Goal: Information Seeking & Learning: Learn about a topic

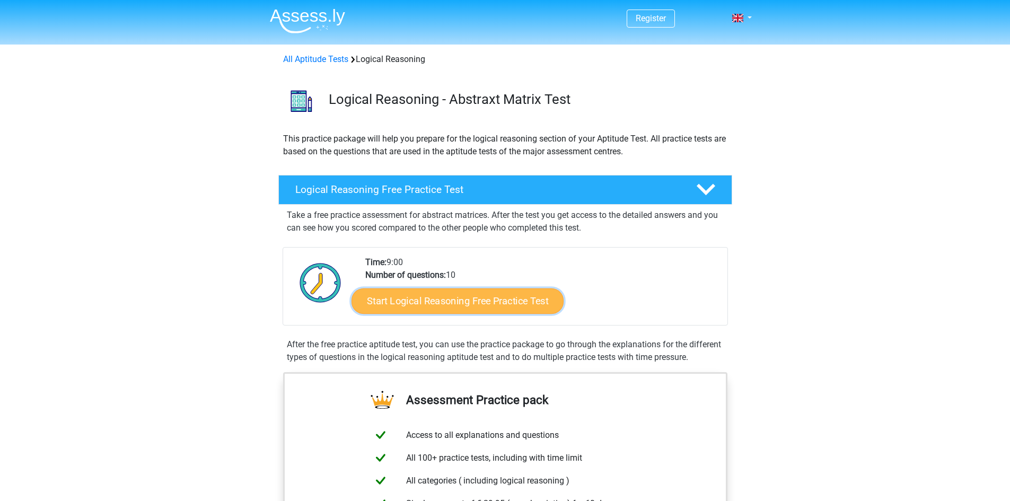
click at [530, 300] on link "Start Logical Reasoning Free Practice Test" at bounding box center [457, 300] width 212 height 25
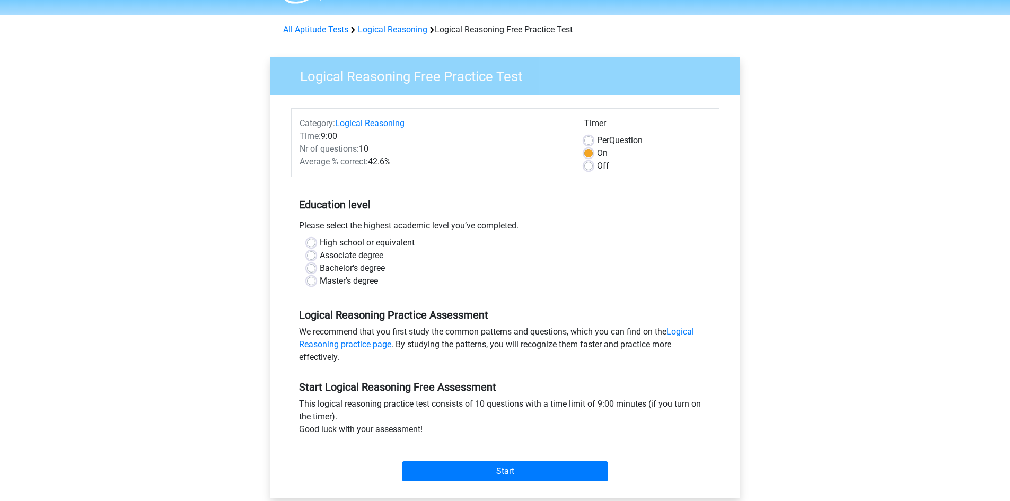
scroll to position [53, 0]
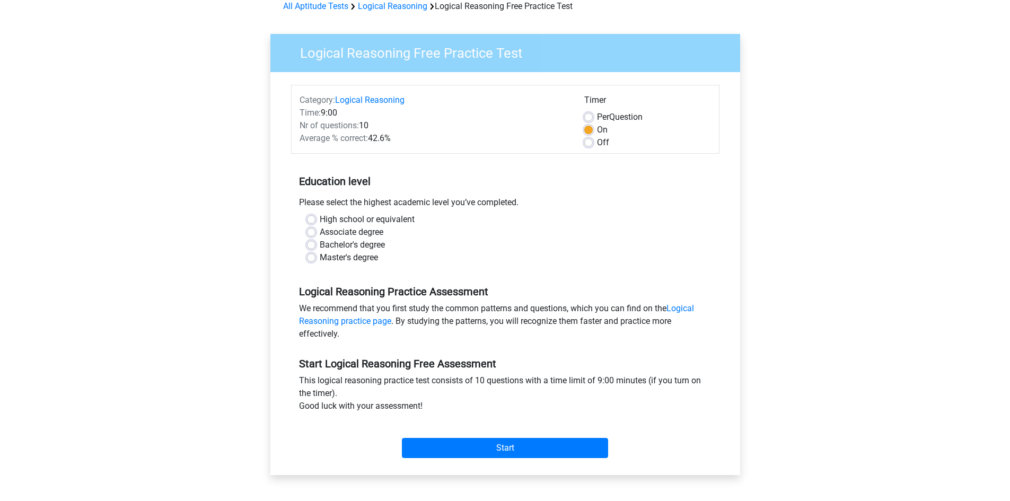
click at [320, 233] on label "Associate degree" at bounding box center [352, 232] width 64 height 13
click at [313, 233] on input "Associate degree" at bounding box center [311, 231] width 8 height 11
radio input "true"
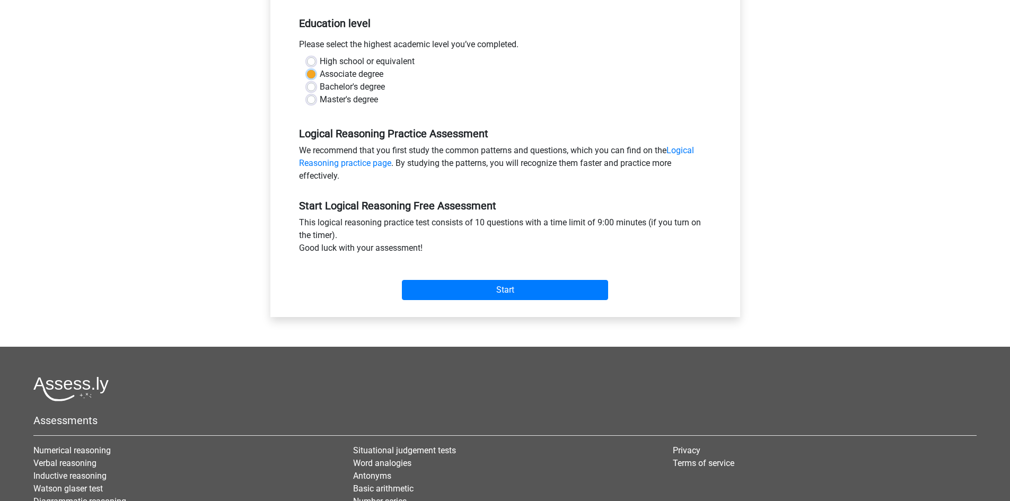
scroll to position [212, 0]
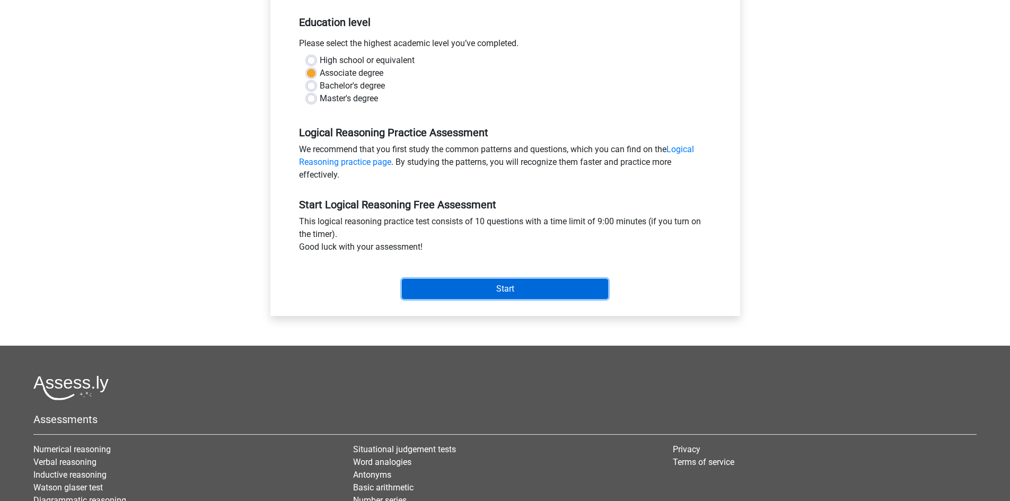
click at [498, 294] on input "Start" at bounding box center [505, 289] width 206 height 20
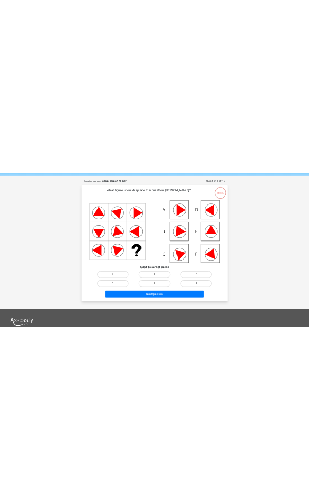
scroll to position [53, 0]
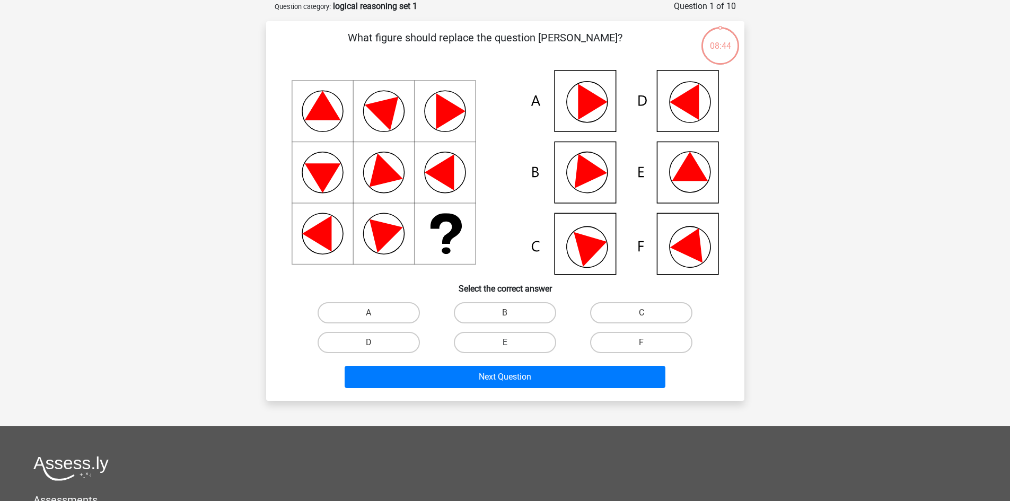
click at [539, 344] on label "E" at bounding box center [505, 342] width 102 height 21
click at [512, 344] on input "E" at bounding box center [508, 345] width 7 height 7
radio input "true"
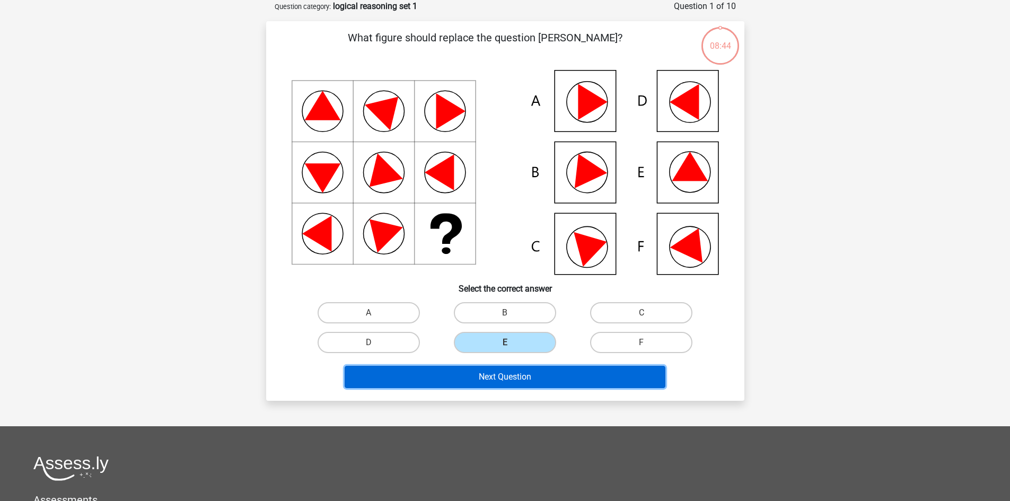
click at [513, 376] on button "Next Question" at bounding box center [505, 377] width 321 height 22
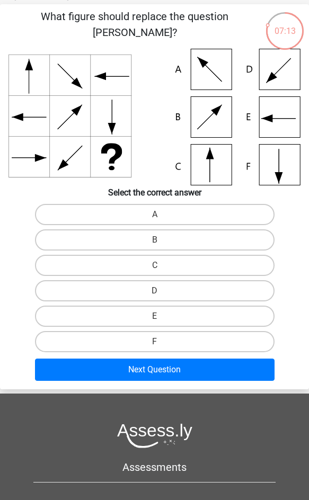
drag, startPoint x: 155, startPoint y: 267, endPoint x: 155, endPoint y: 296, distance: 29.2
click at [155, 267] on input "C" at bounding box center [158, 269] width 7 height 7
radio input "true"
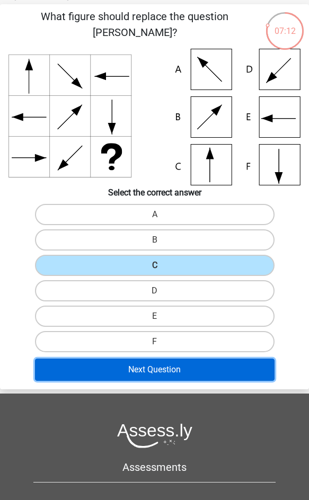
click at [159, 372] on button "Next Question" at bounding box center [155, 370] width 240 height 22
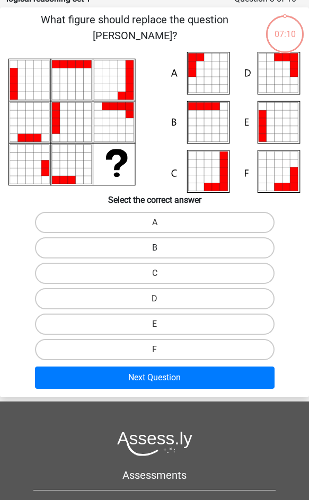
scroll to position [42, 0]
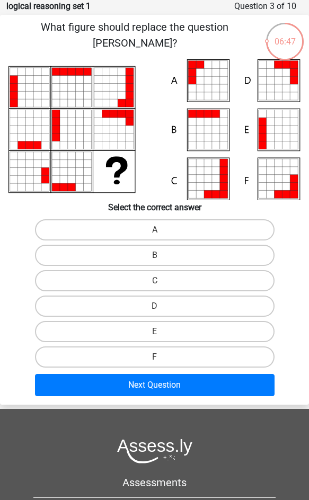
click at [156, 231] on input "A" at bounding box center [158, 233] width 7 height 7
radio input "true"
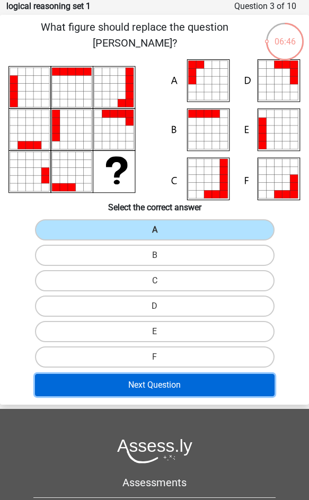
click at [151, 388] on button "Next Question" at bounding box center [155, 385] width 240 height 22
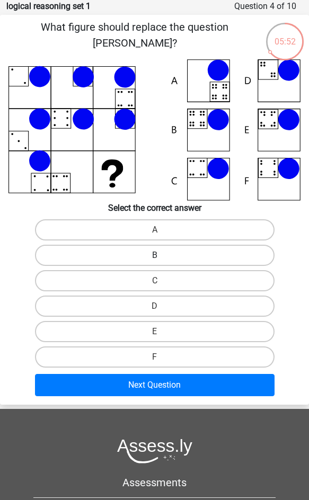
click at [180, 254] on label "B" at bounding box center [155, 255] width 240 height 21
click at [162, 256] on input "B" at bounding box center [158, 259] width 7 height 7
radio input "true"
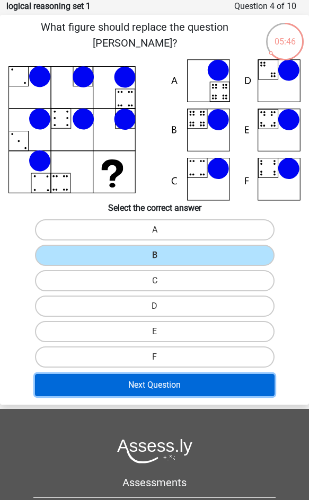
click at [171, 385] on button "Next Question" at bounding box center [155, 385] width 240 height 22
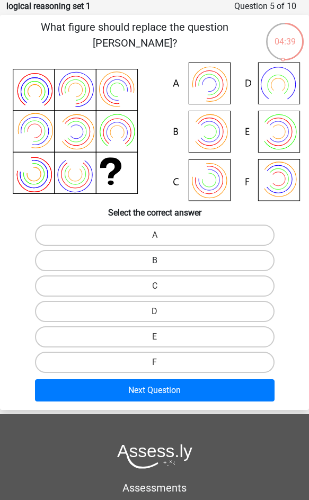
click at [170, 262] on label "B" at bounding box center [155, 260] width 240 height 21
click at [162, 262] on input "B" at bounding box center [158, 264] width 7 height 7
radio input "true"
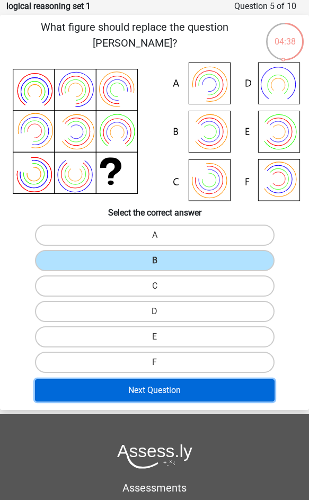
click at [164, 393] on button "Next Question" at bounding box center [155, 391] width 240 height 22
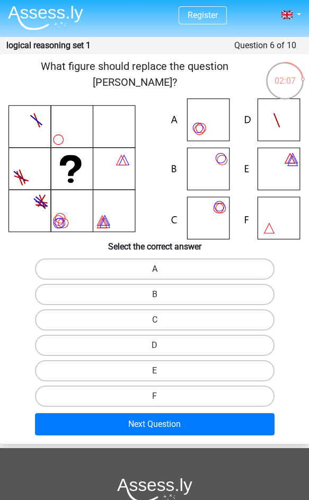
scroll to position [0, 0]
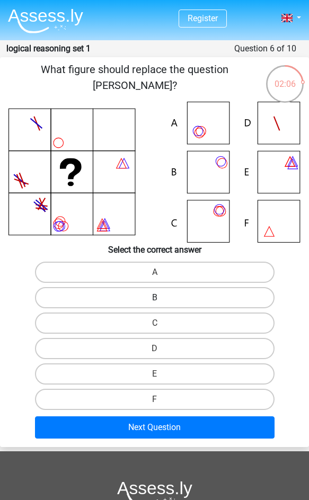
click at [155, 296] on label "B" at bounding box center [155, 297] width 240 height 21
click at [155, 298] on input "B" at bounding box center [158, 301] width 7 height 7
radio input "true"
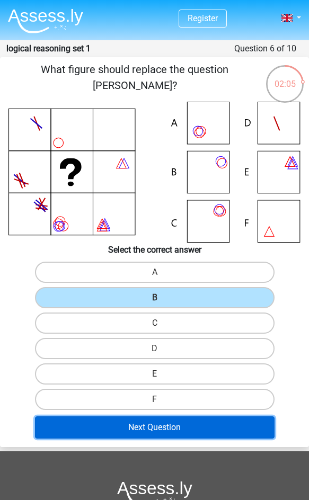
click at [159, 429] on button "Next Question" at bounding box center [155, 428] width 240 height 22
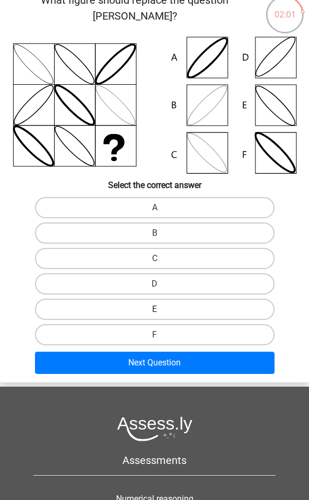
scroll to position [95, 0]
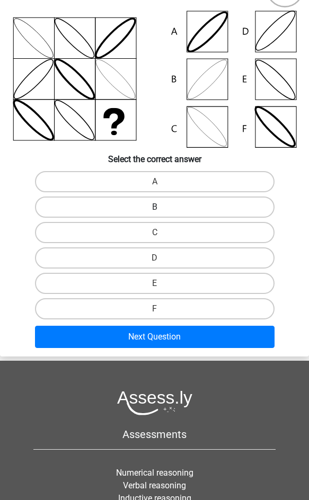
click at [148, 202] on label "B" at bounding box center [155, 207] width 240 height 21
click at [155, 207] on input "B" at bounding box center [158, 210] width 7 height 7
radio input "true"
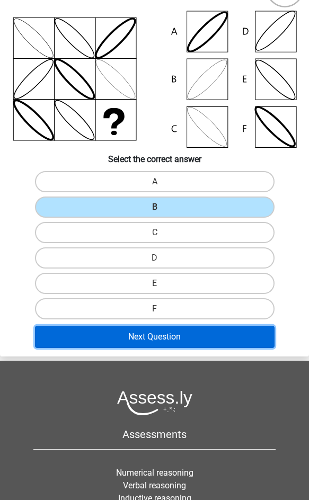
click at [155, 329] on button "Next Question" at bounding box center [155, 337] width 240 height 22
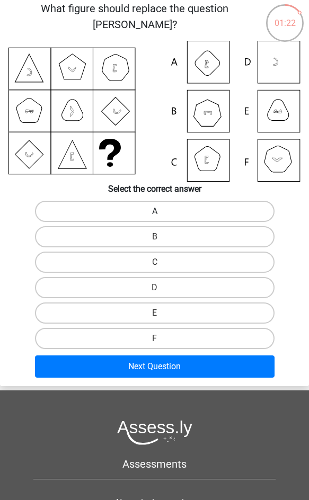
scroll to position [42, 0]
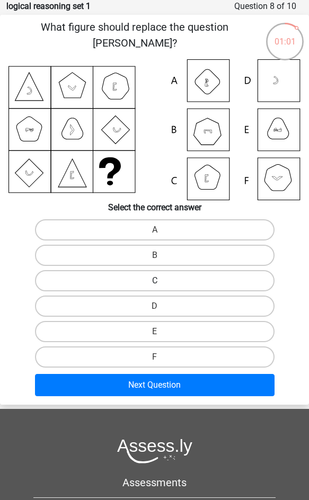
click at [162, 275] on label "C" at bounding box center [155, 280] width 240 height 21
click at [162, 281] on input "C" at bounding box center [158, 284] width 7 height 7
radio input "true"
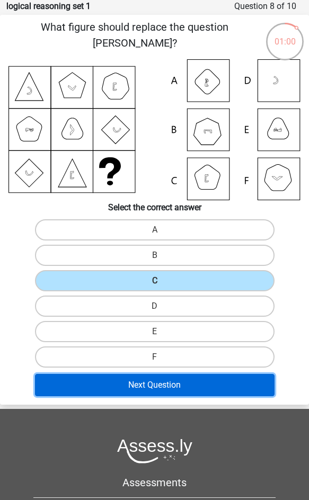
click at [157, 382] on button "Next Question" at bounding box center [155, 385] width 240 height 22
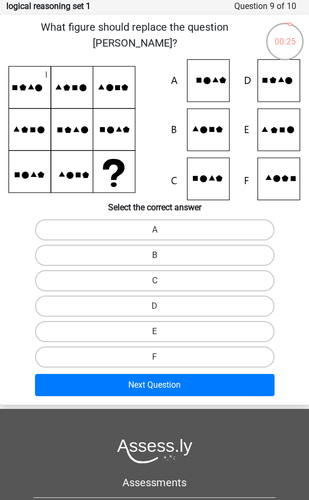
click at [161, 251] on label "B" at bounding box center [155, 255] width 240 height 21
click at [161, 256] on input "B" at bounding box center [158, 259] width 7 height 7
radio input "true"
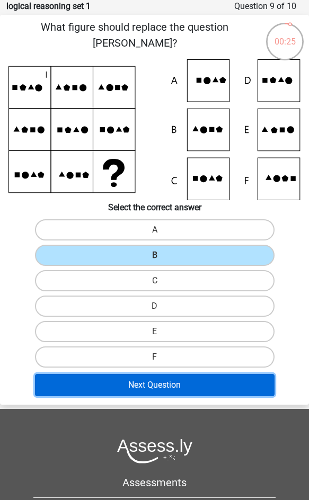
click at [157, 382] on button "Next Question" at bounding box center [155, 385] width 240 height 22
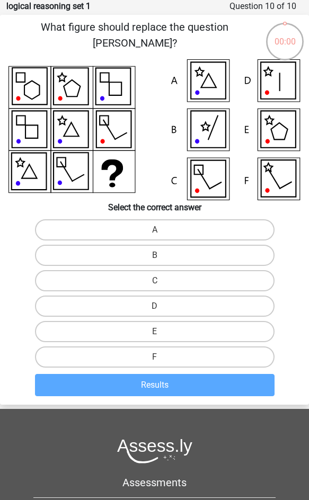
click at [155, 257] on input "B" at bounding box center [158, 259] width 7 height 7
radio input "true"
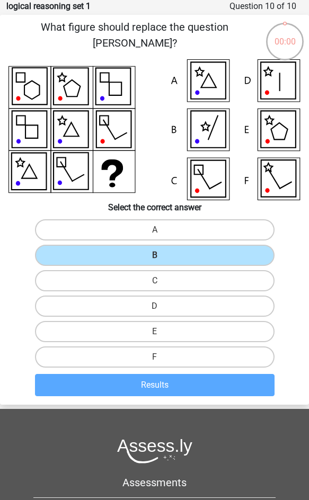
click at [155, 257] on input "B" at bounding box center [158, 259] width 7 height 7
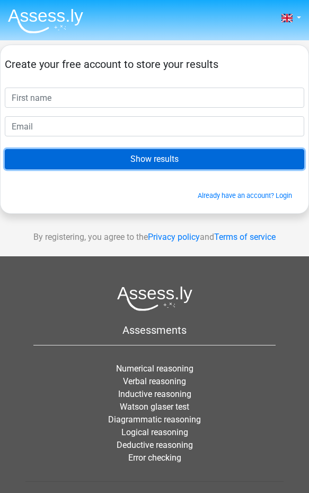
click at [180, 152] on input "Show results" at bounding box center [155, 159] width 300 height 20
click at [167, 160] on input "Show results" at bounding box center [155, 159] width 300 height 20
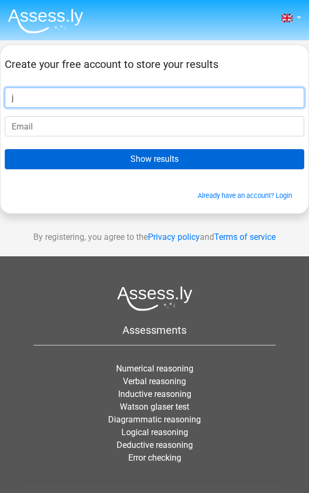
type input "j"
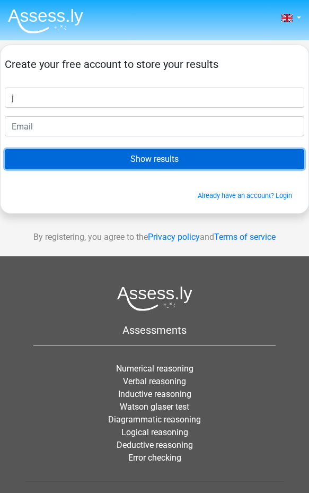
click at [108, 162] on input "Show results" at bounding box center [155, 159] width 300 height 20
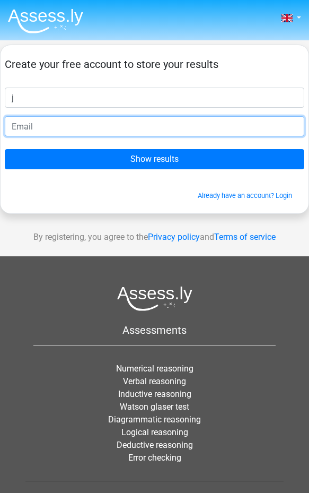
click at [91, 129] on input "email" at bounding box center [155, 126] width 300 height 20
type input "[EMAIL_ADDRESS][DOMAIN_NAME]"
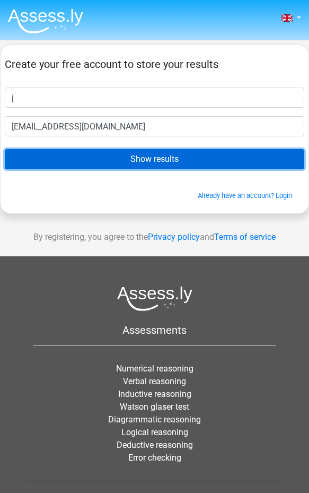
click at [119, 160] on input "Show results" at bounding box center [155, 159] width 300 height 20
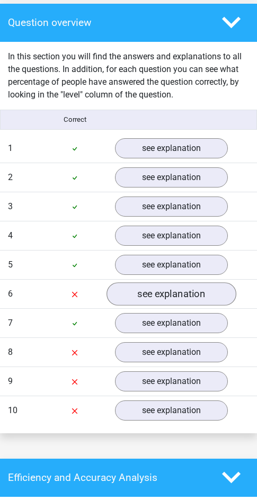
scroll to position [795, 0]
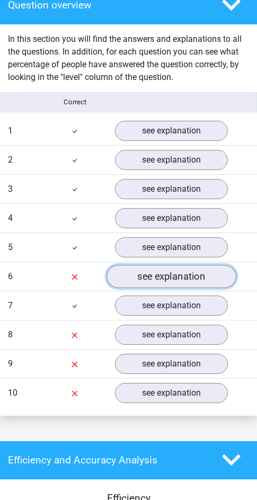
click at [146, 279] on link "see explanation" at bounding box center [171, 276] width 129 height 23
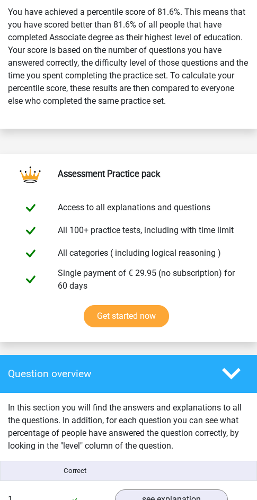
scroll to position [408, 0]
